Goal: Use online tool/utility: Utilize a website feature to perform a specific function

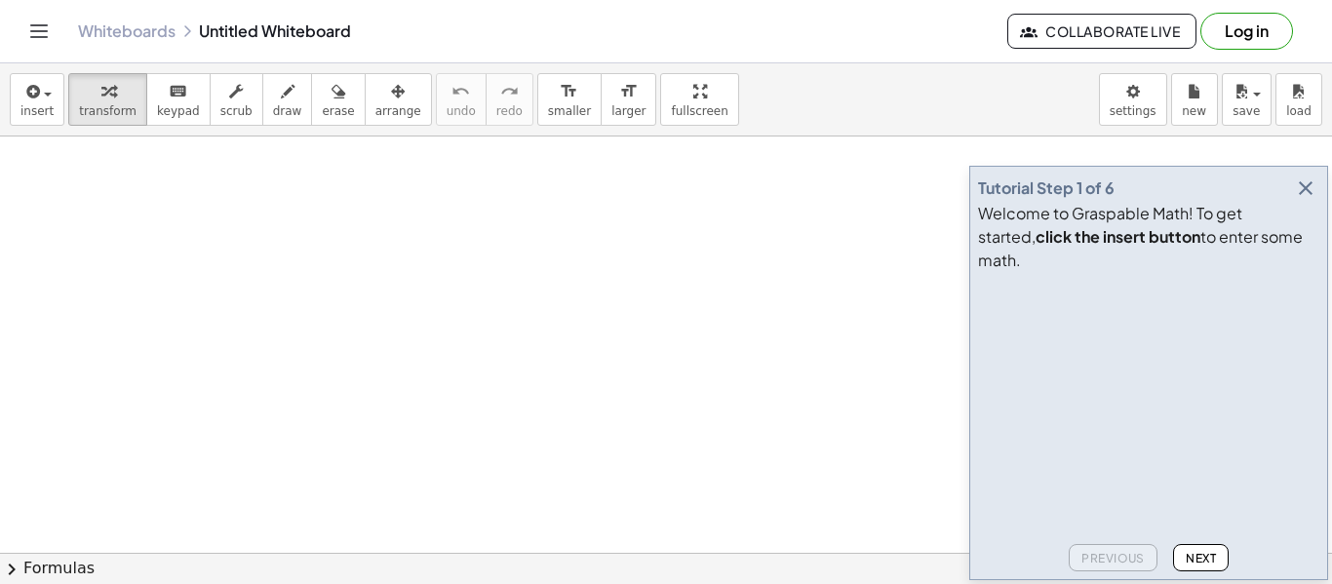
click at [1313, 200] on icon "button" at bounding box center [1305, 187] width 23 height 23
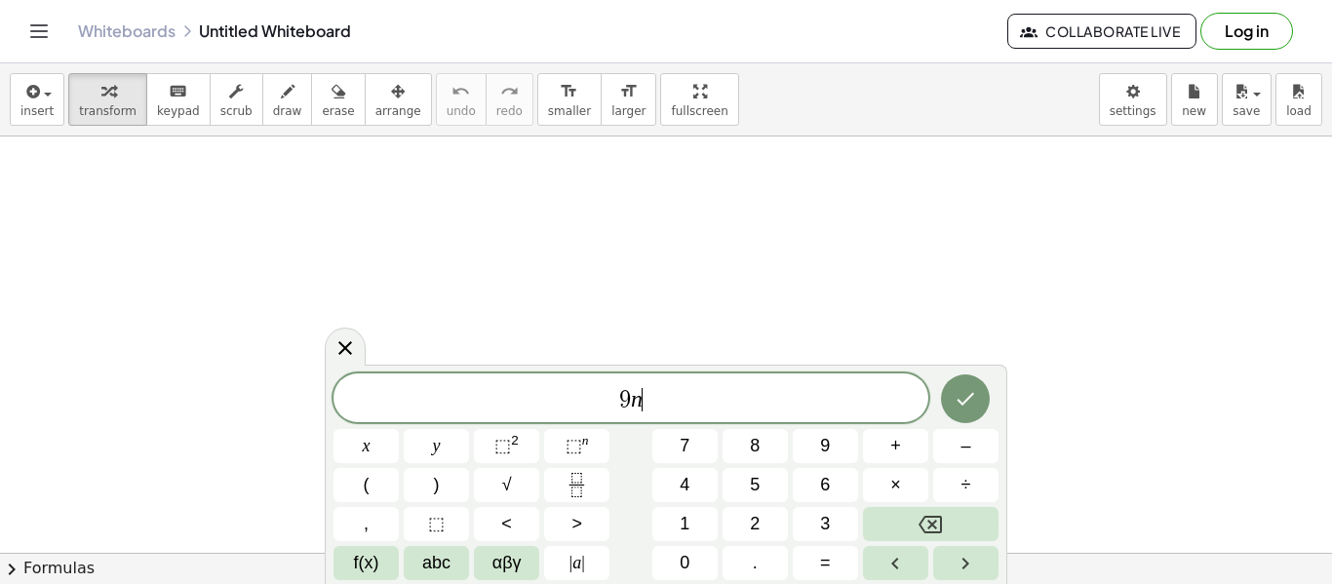
scroll to position [2, 0]
click at [504, 454] on span "⬚" at bounding box center [502, 446] width 17 height 20
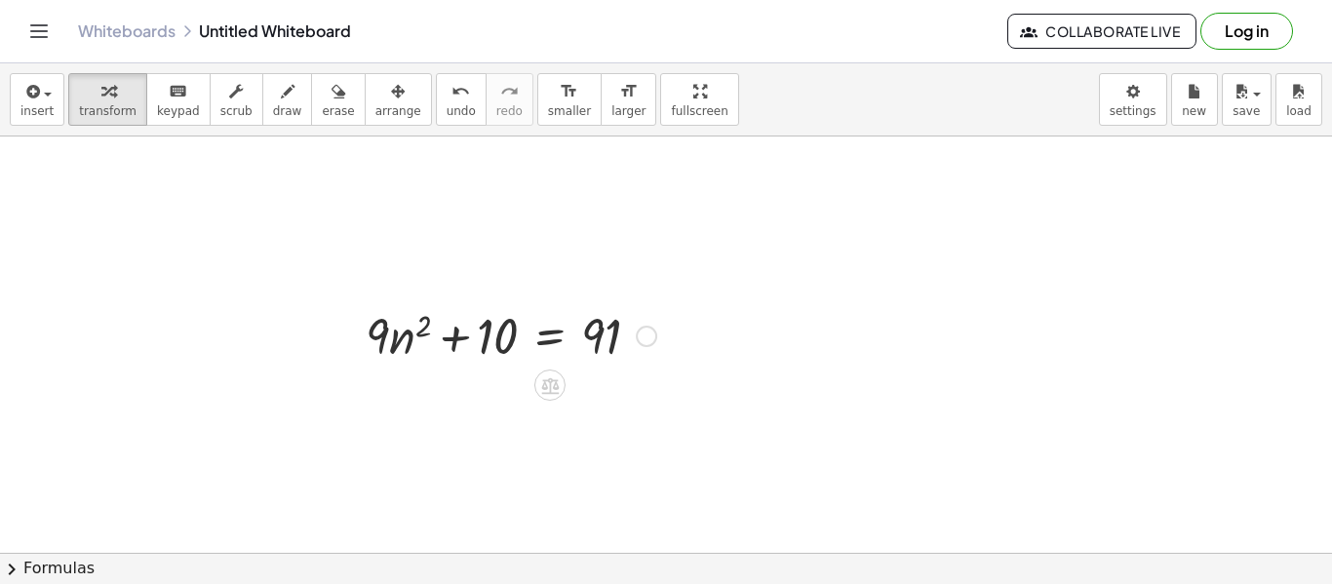
click at [378, 327] on div at bounding box center [511, 334] width 310 height 66
click at [416, 318] on div at bounding box center [511, 334] width 310 height 66
click at [423, 325] on div at bounding box center [511, 334] width 310 height 66
drag, startPoint x: 399, startPoint y: 346, endPoint x: 490, endPoint y: 344, distance: 91.7
click at [490, 344] on div at bounding box center [511, 334] width 310 height 66
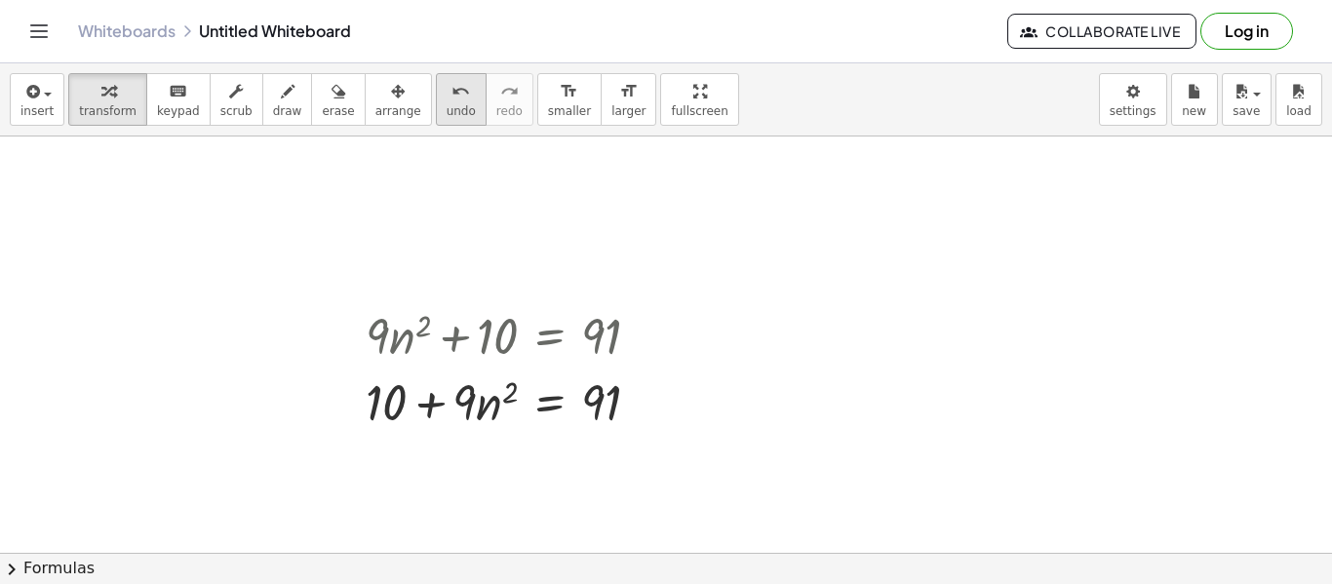
click at [451, 95] on icon "undo" at bounding box center [460, 91] width 19 height 23
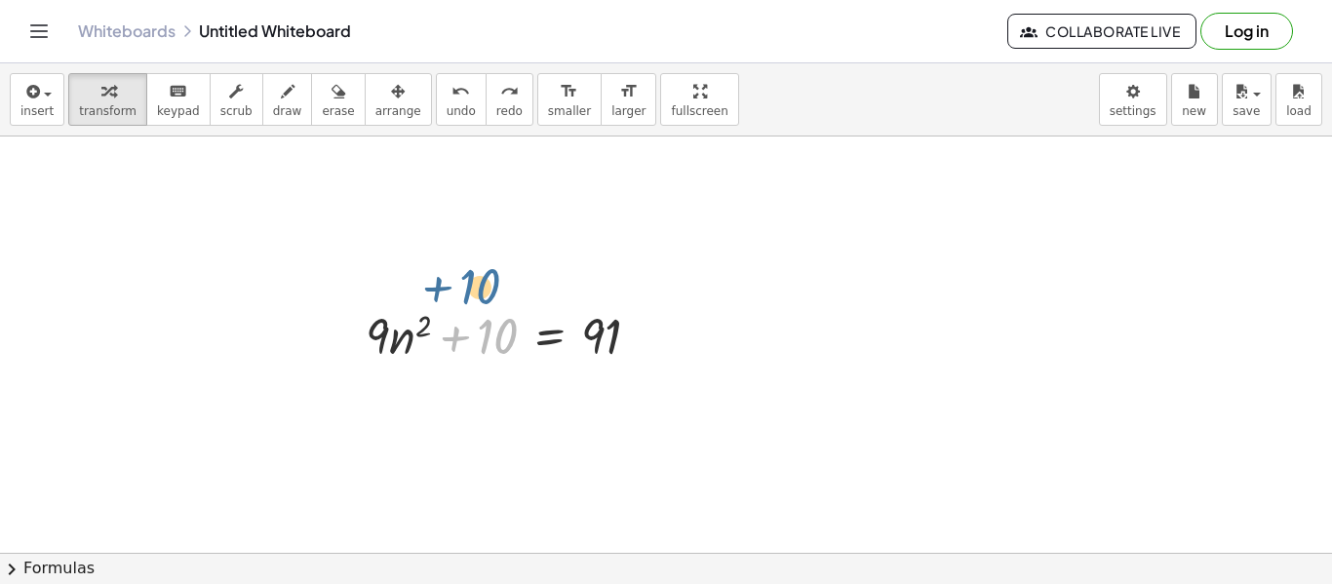
click at [521, 336] on div at bounding box center [511, 334] width 310 height 66
drag, startPoint x: 490, startPoint y: 334, endPoint x: 646, endPoint y: 315, distance: 157.2
click at [646, 315] on div at bounding box center [511, 334] width 310 height 66
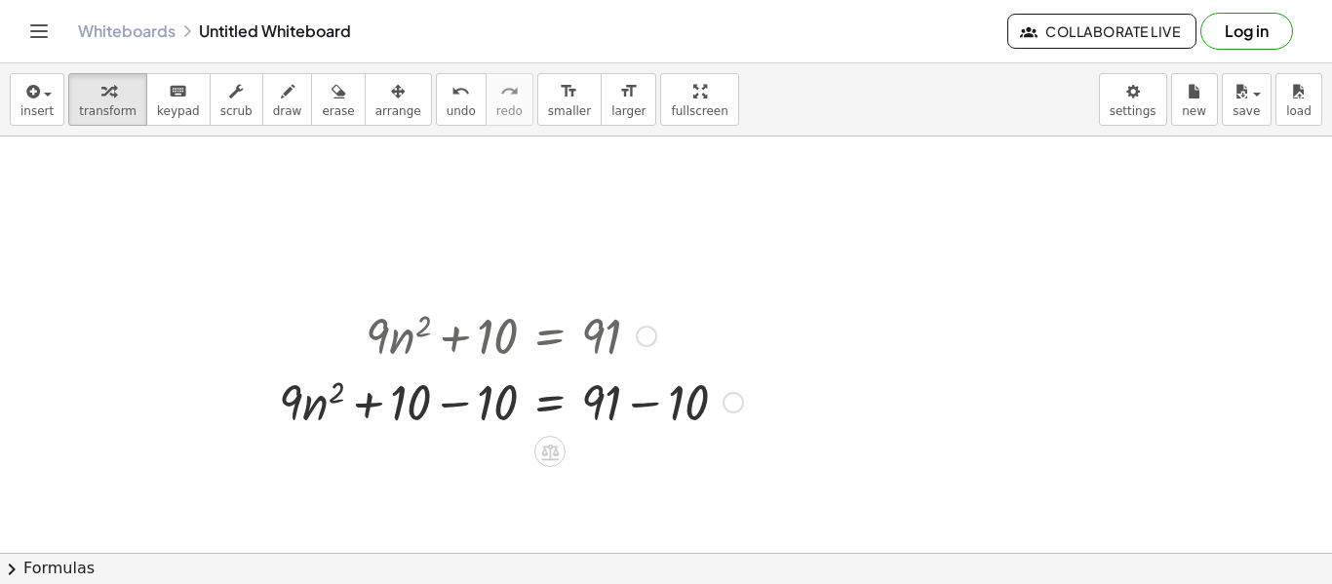
click at [466, 406] on div at bounding box center [511, 401] width 484 height 66
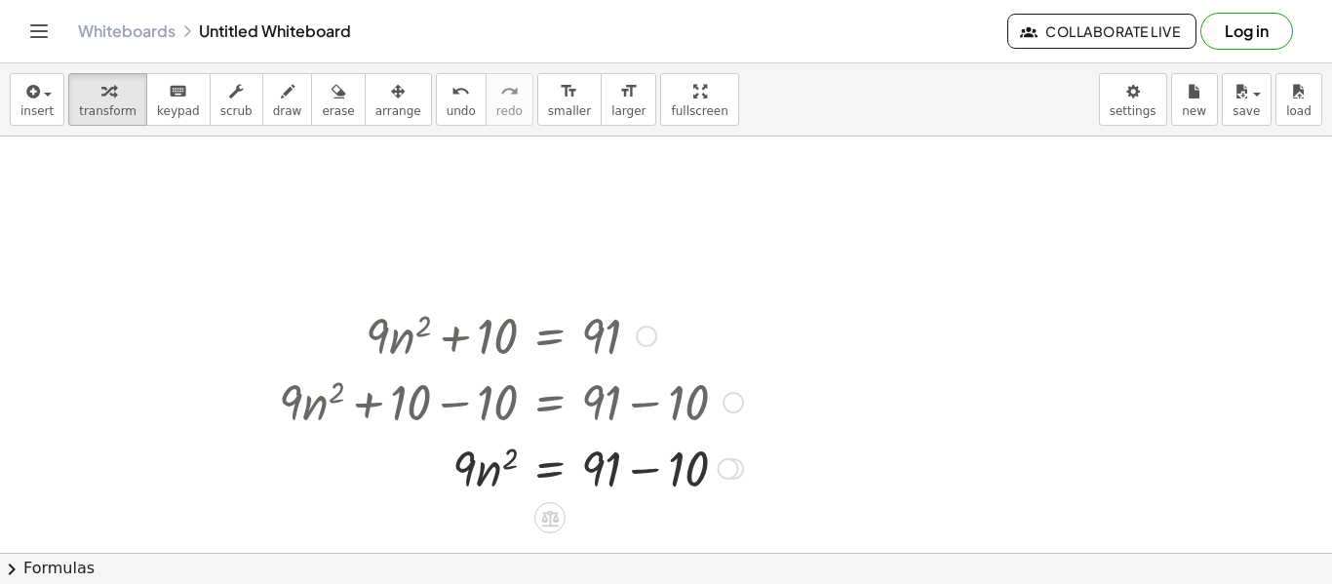
click at [633, 464] on div at bounding box center [511, 467] width 484 height 66
drag, startPoint x: 479, startPoint y: 327, endPoint x: 429, endPoint y: 217, distance: 120.0
click at [375, 90] on div "button" at bounding box center [398, 90] width 46 height 23
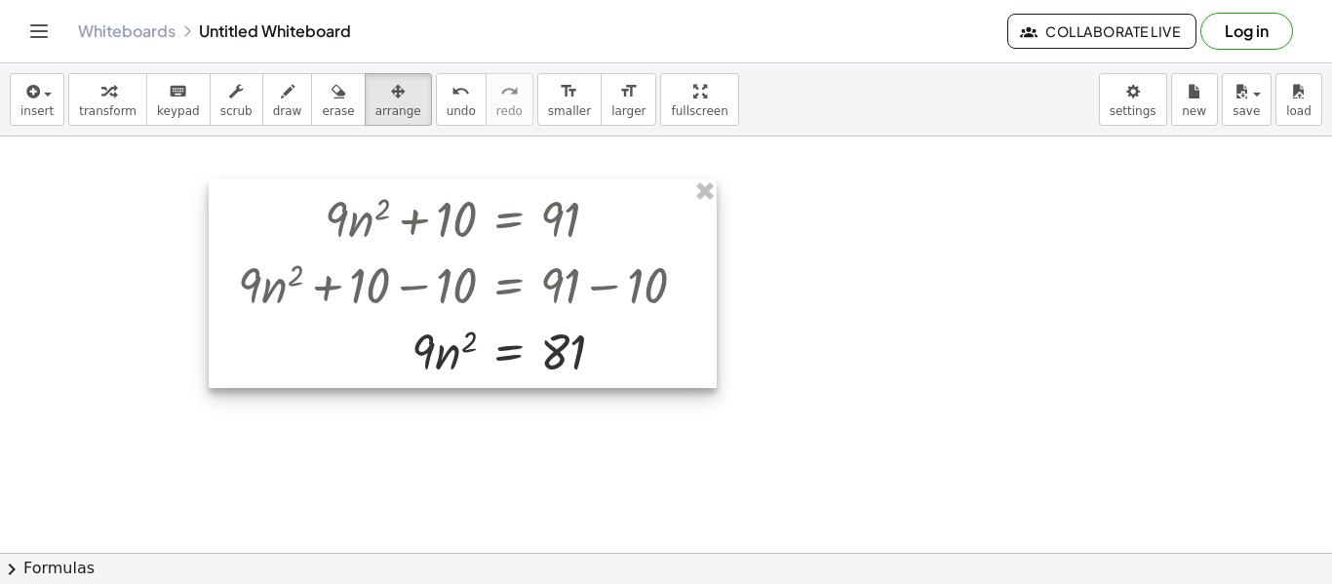
drag, startPoint x: 480, startPoint y: 305, endPoint x: 439, endPoint y: 184, distance: 127.7
click at [439, 184] on div at bounding box center [463, 283] width 508 height 209
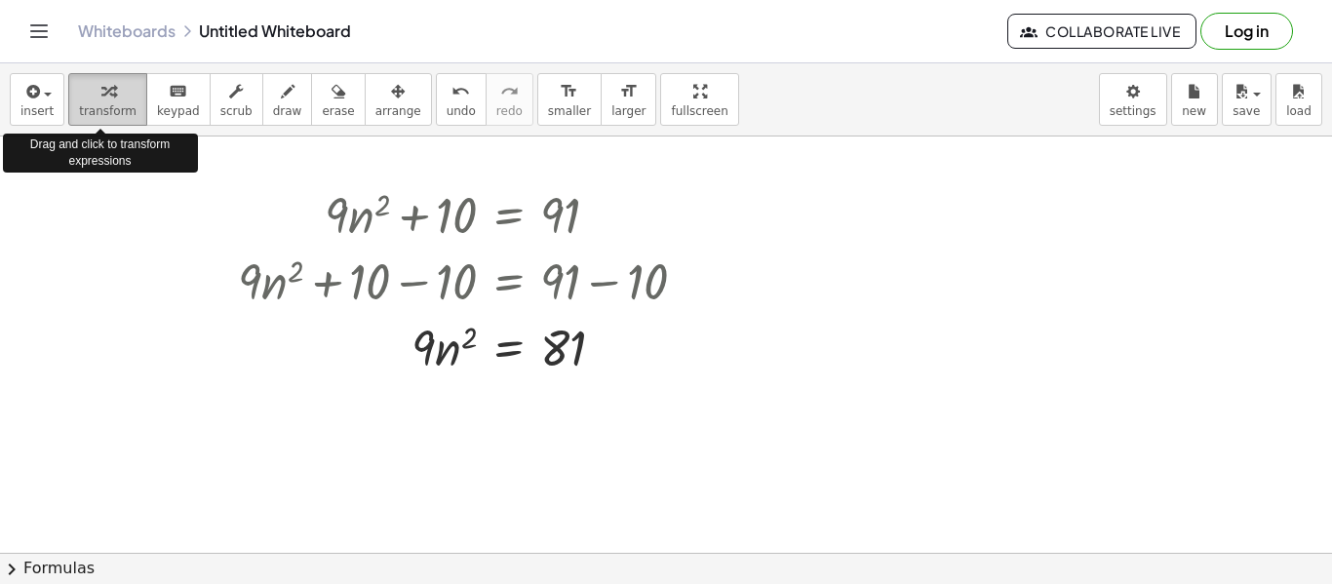
click at [91, 95] on div "button" at bounding box center [108, 90] width 58 height 23
